Goal: Navigation & Orientation: Find specific page/section

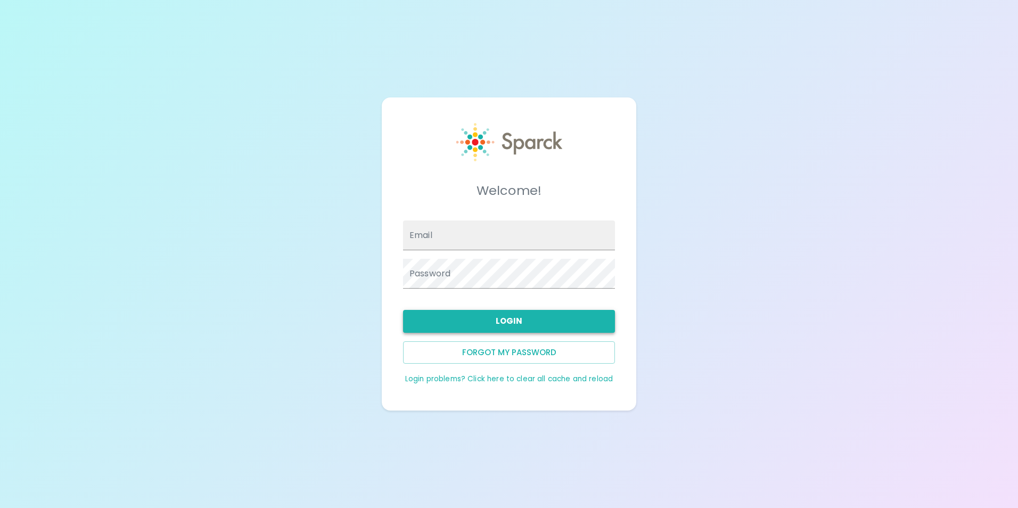
type input "[EMAIL_ADDRESS][DOMAIN_NAME]"
click at [512, 323] on button "Login" at bounding box center [509, 321] width 212 height 22
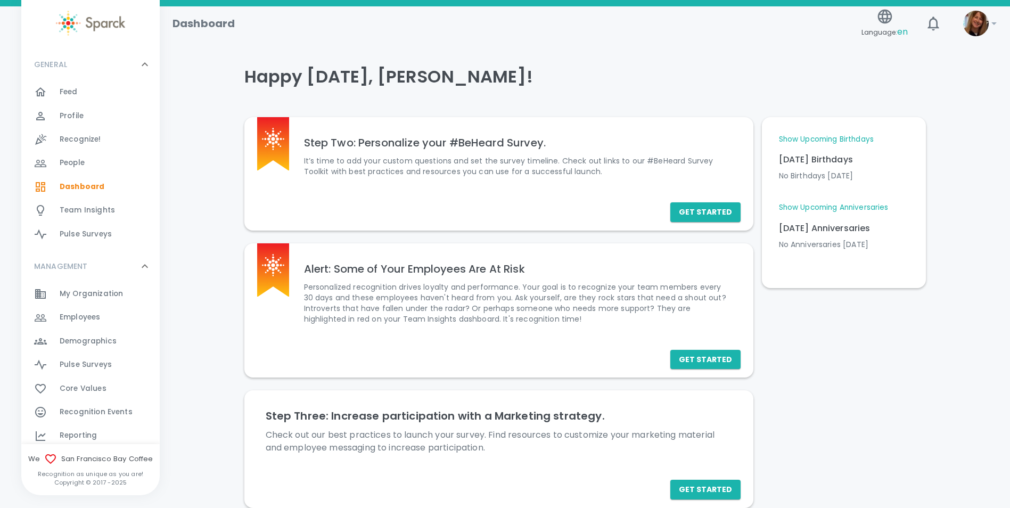
click at [62, 93] on span "Feed" at bounding box center [69, 92] width 18 height 11
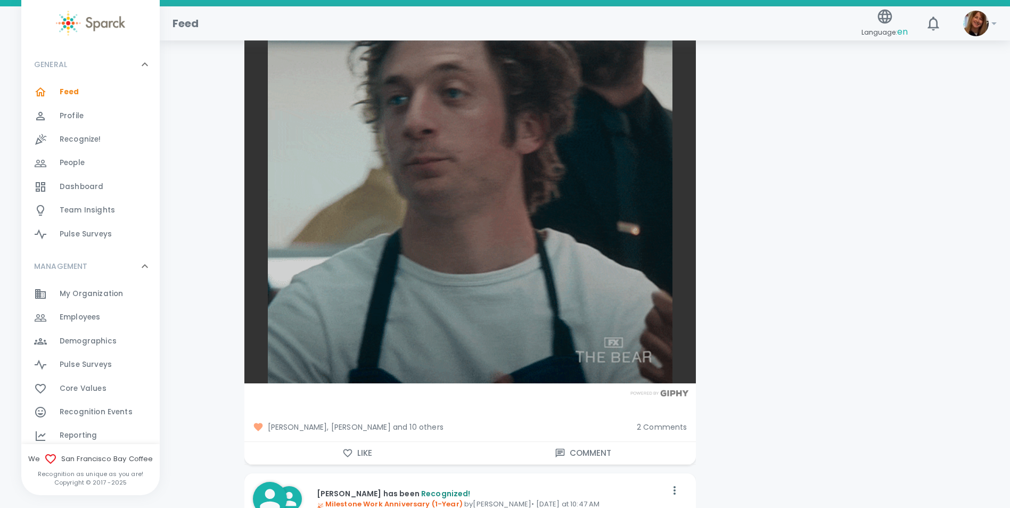
scroll to position [2608, 0]
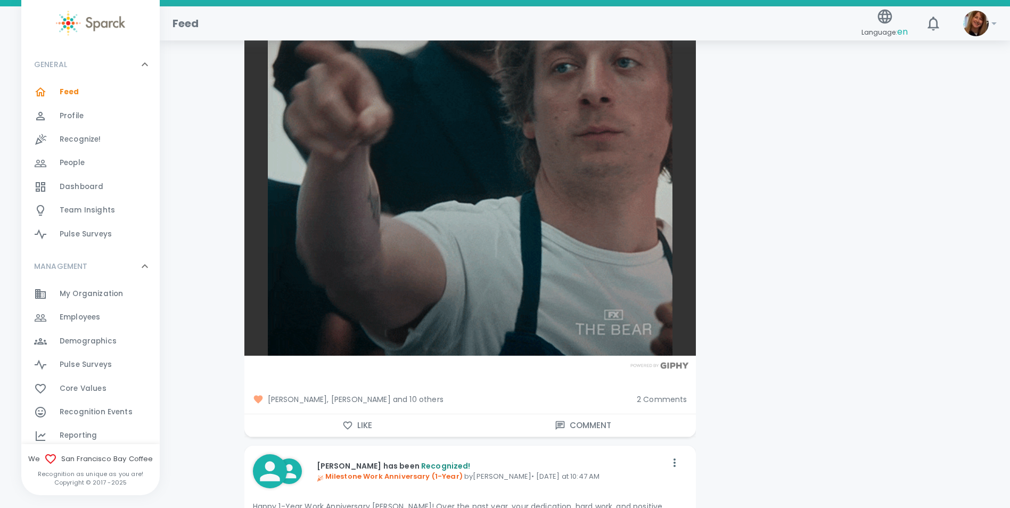
click at [348, 420] on icon "button" at bounding box center [347, 425] width 11 height 11
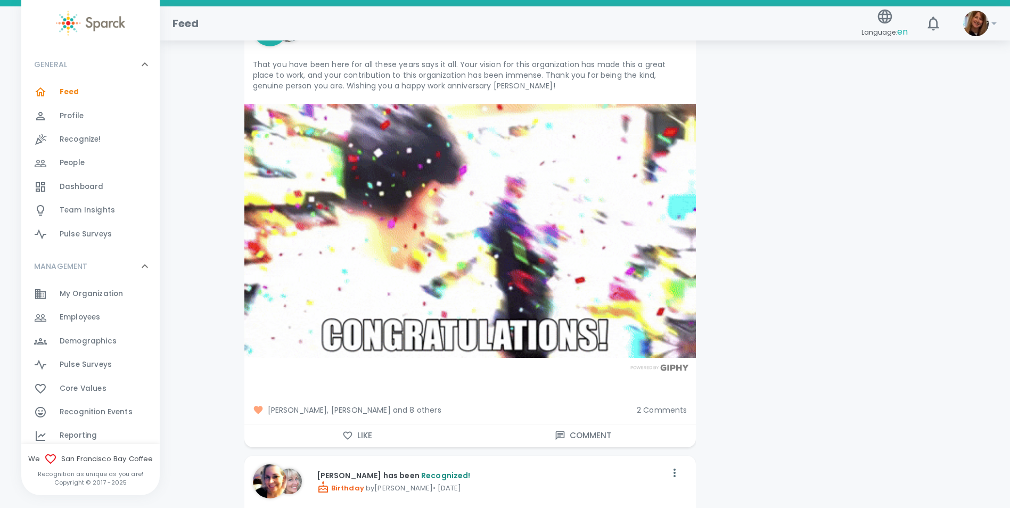
scroll to position [3300, 0]
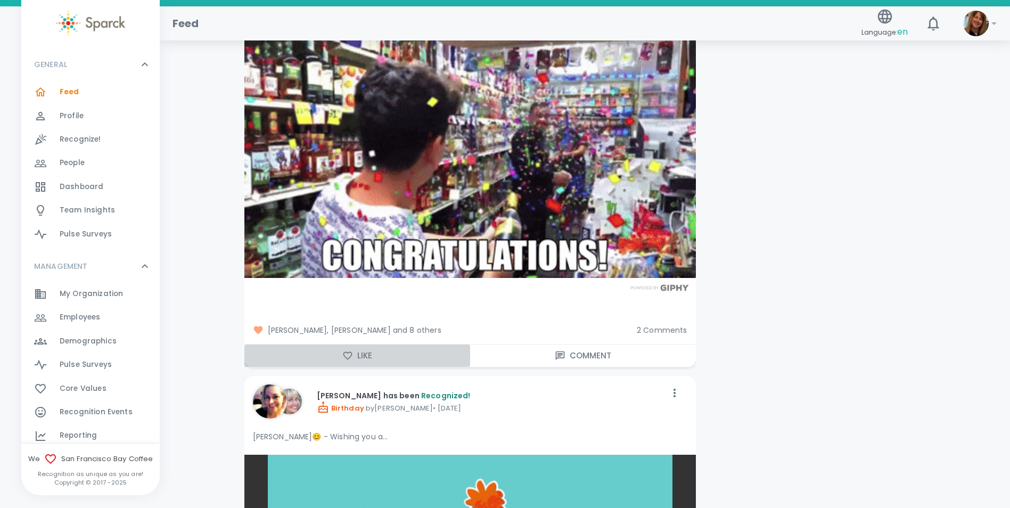
click at [345, 350] on icon "button" at bounding box center [347, 355] width 11 height 11
